Goal: Check status: Check status

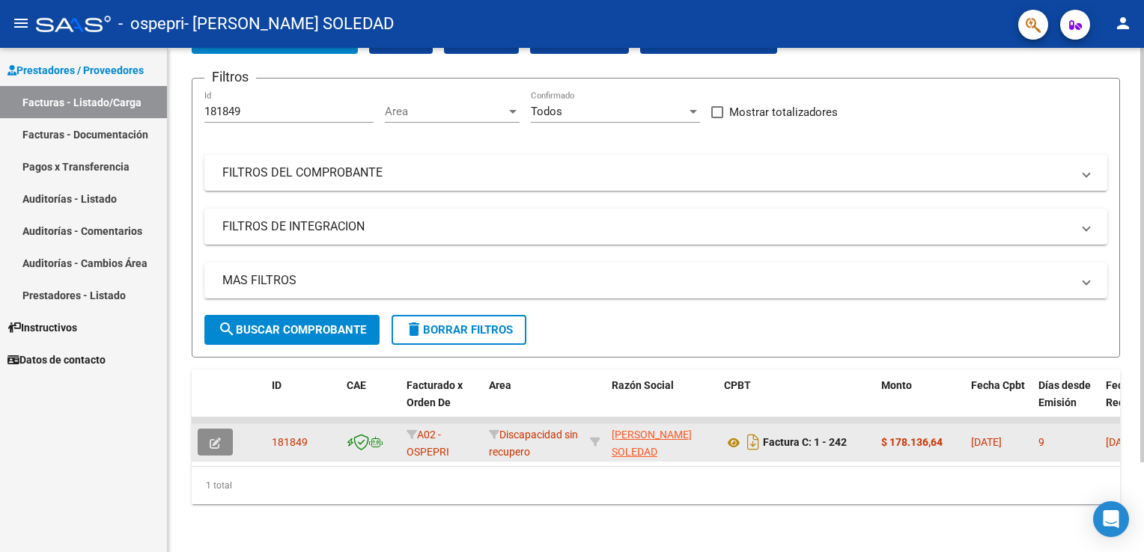
click at [207, 436] on button "button" at bounding box center [215, 442] width 35 height 27
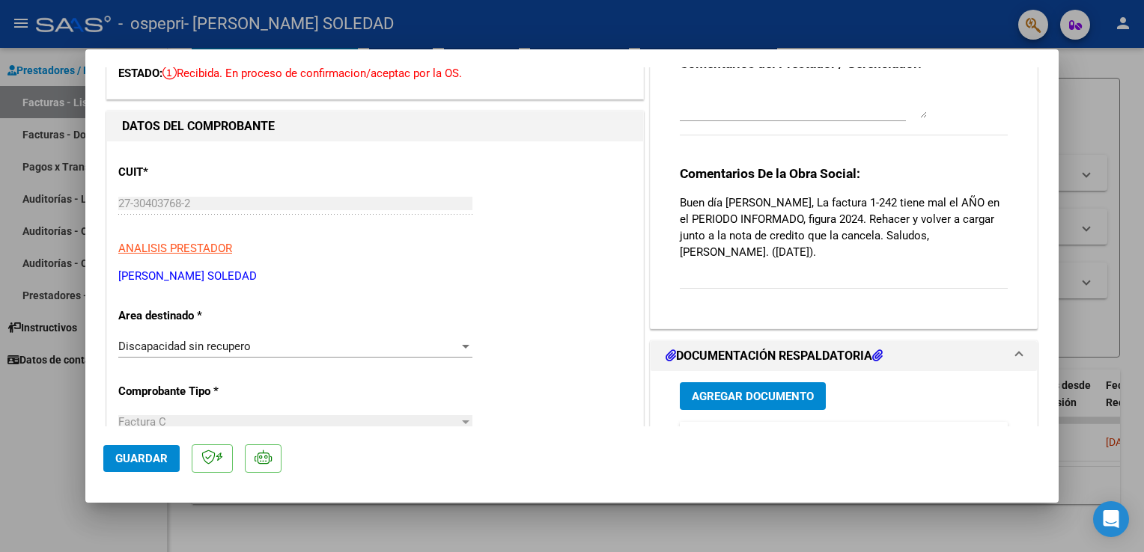
scroll to position [91, 0]
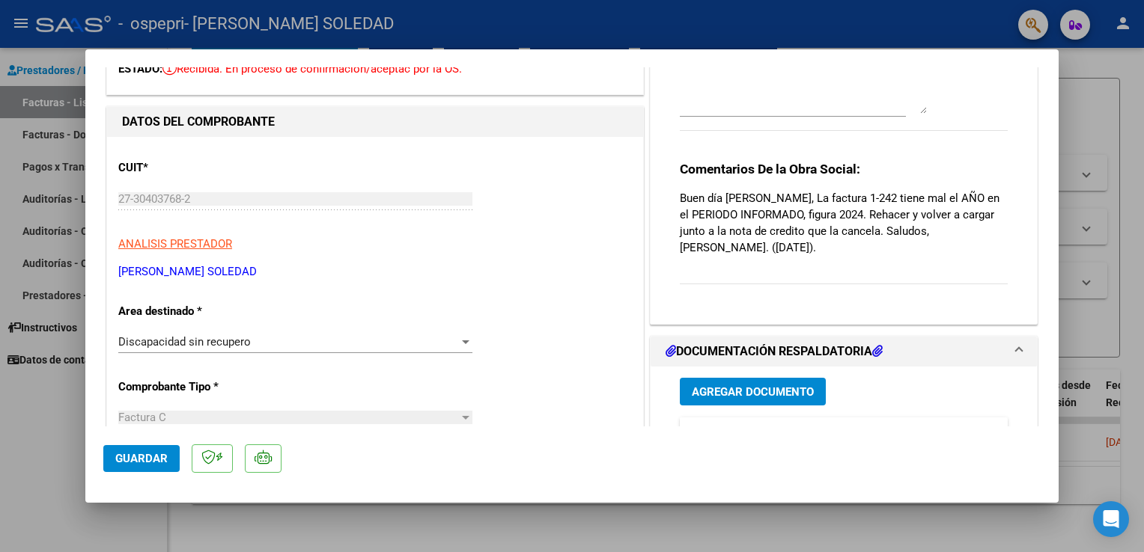
drag, startPoint x: 1036, startPoint y: 177, endPoint x: 1047, endPoint y: 135, distance: 42.7
click at [1047, 135] on mat-dialog-content "COMPROBANTE VER COMPROBANTE ESTADO: Recibida. En proceso de confirmacion/acepta…" at bounding box center [571, 246] width 973 height 359
click at [919, 18] on div at bounding box center [572, 276] width 1144 height 552
type input "$ 0,00"
